Goal: Task Accomplishment & Management: Complete application form

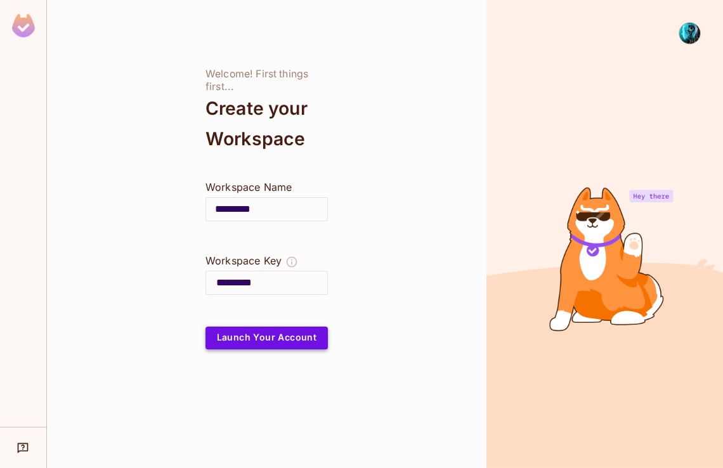
click at [294, 339] on button "Launch Your Account" at bounding box center [267, 338] width 122 height 23
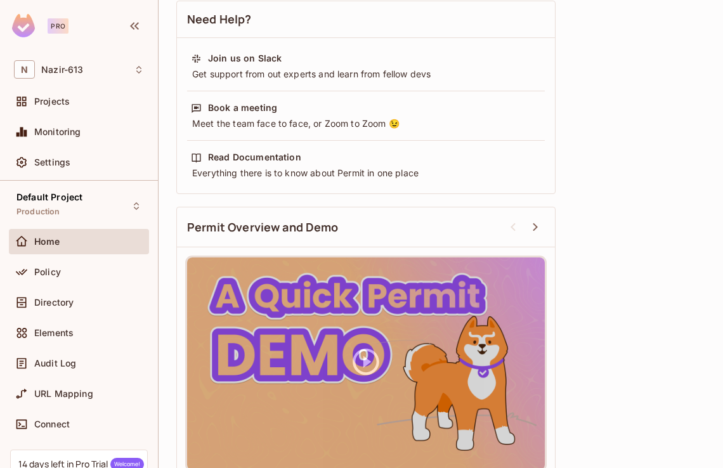
scroll to position [436, 0]
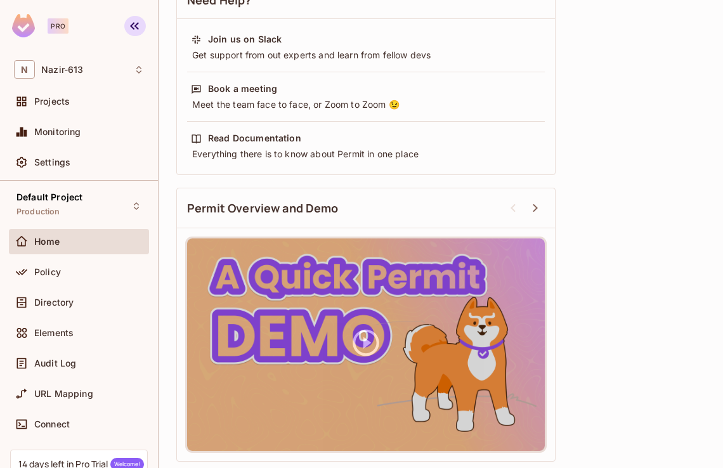
click at [133, 27] on icon "button" at bounding box center [134, 25] width 15 height 15
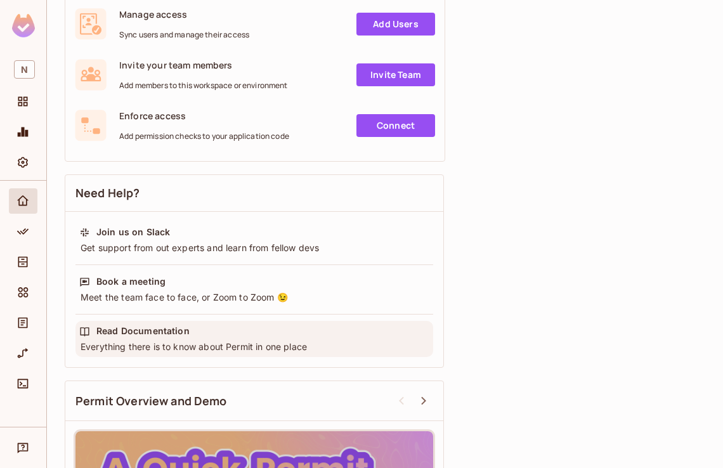
scroll to position [0, 0]
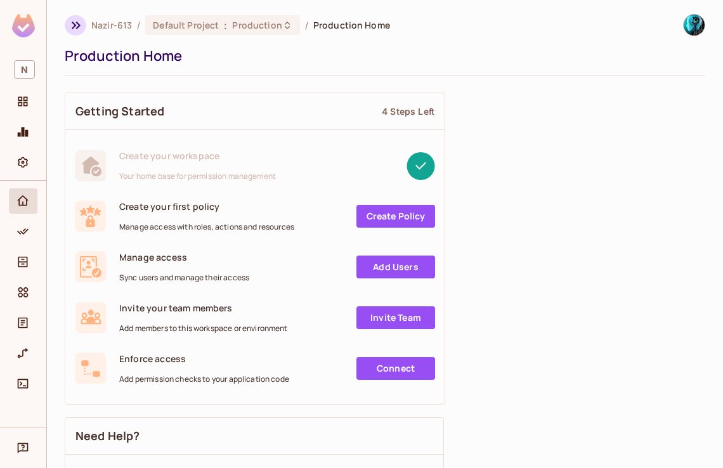
click at [75, 22] on icon "button" at bounding box center [76, 25] width 15 height 15
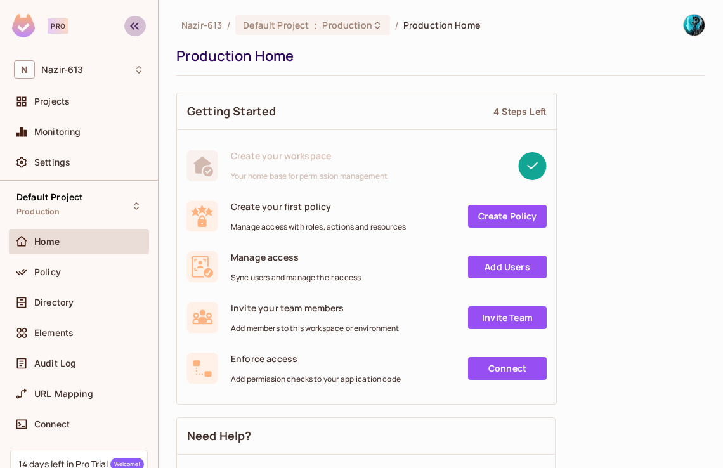
click at [133, 23] on icon "button" at bounding box center [134, 26] width 9 height 8
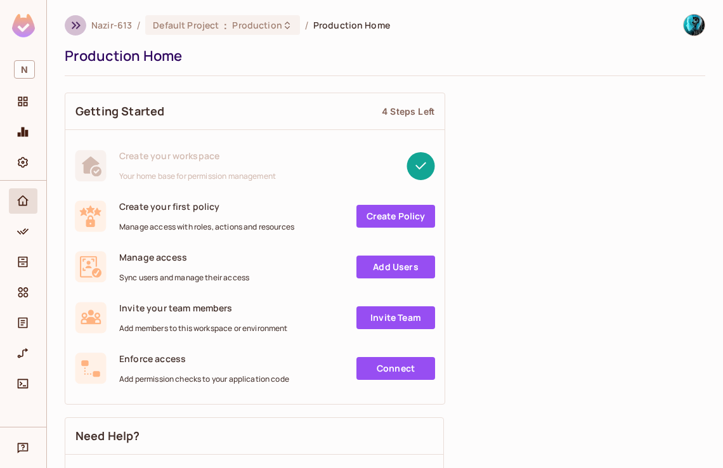
click at [77, 23] on icon "button" at bounding box center [76, 26] width 9 height 8
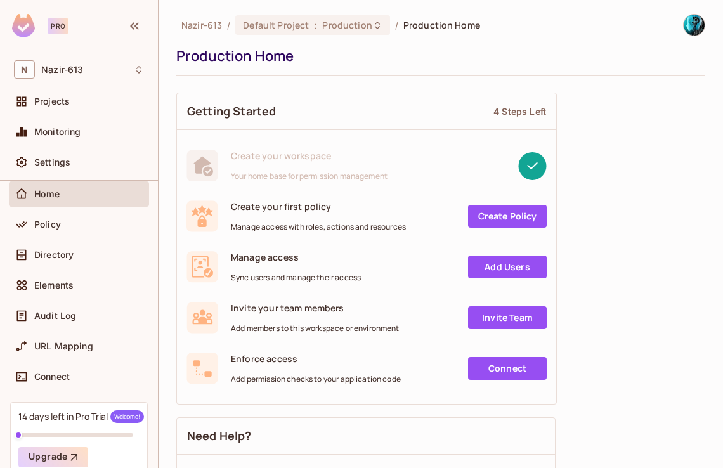
scroll to position [106, 0]
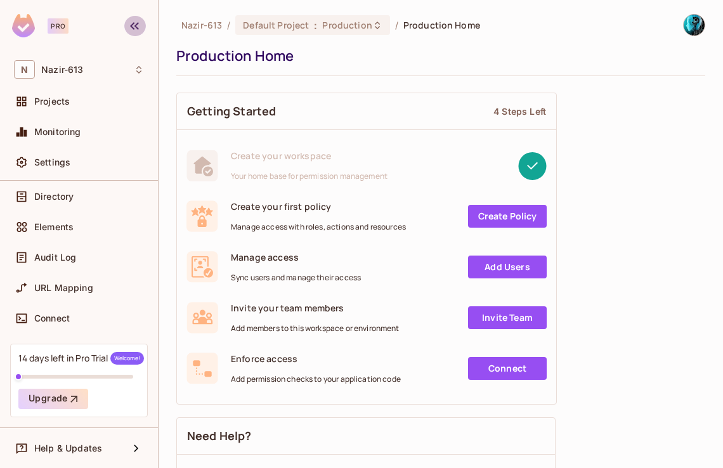
click at [133, 27] on icon "button" at bounding box center [134, 26] width 9 height 8
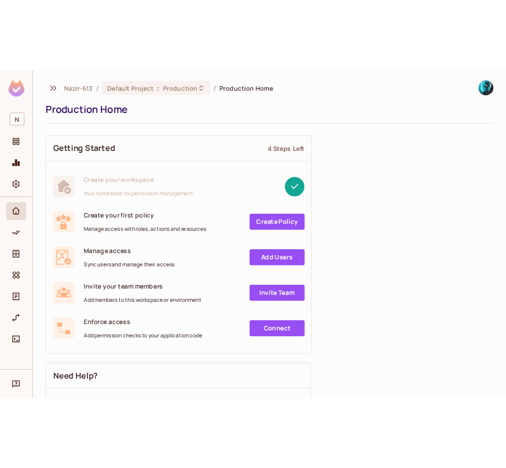
scroll to position [0, 0]
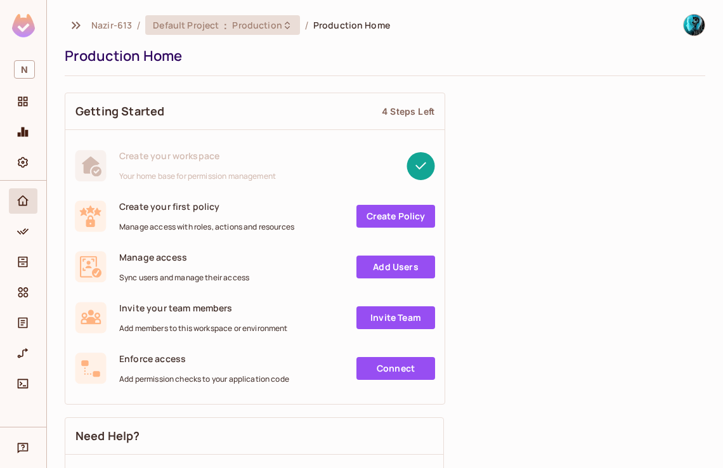
click at [191, 30] on span "Default Project" at bounding box center [186, 25] width 66 height 12
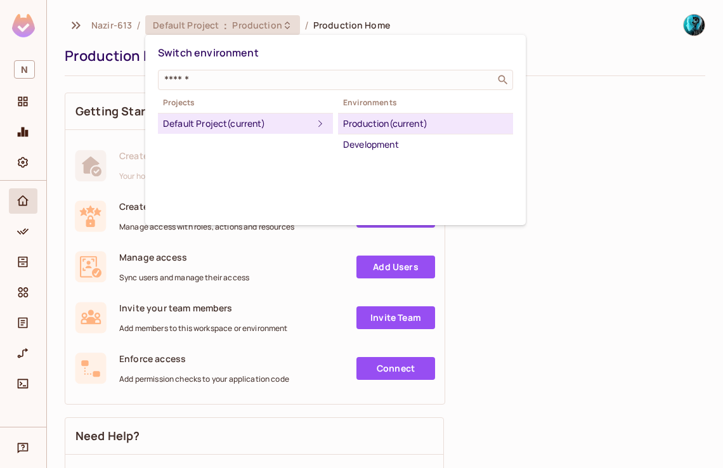
click at [506, 159] on div at bounding box center [361, 234] width 723 height 468
